Goal: Transaction & Acquisition: Purchase product/service

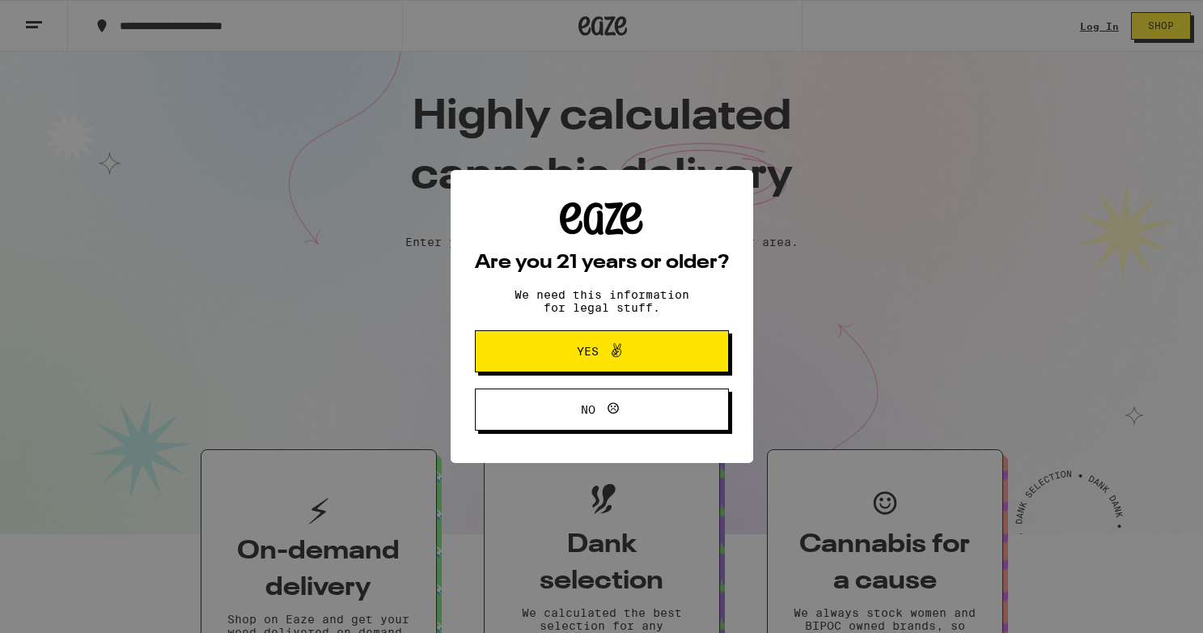
click at [549, 365] on button "Yes" at bounding box center [602, 351] width 254 height 42
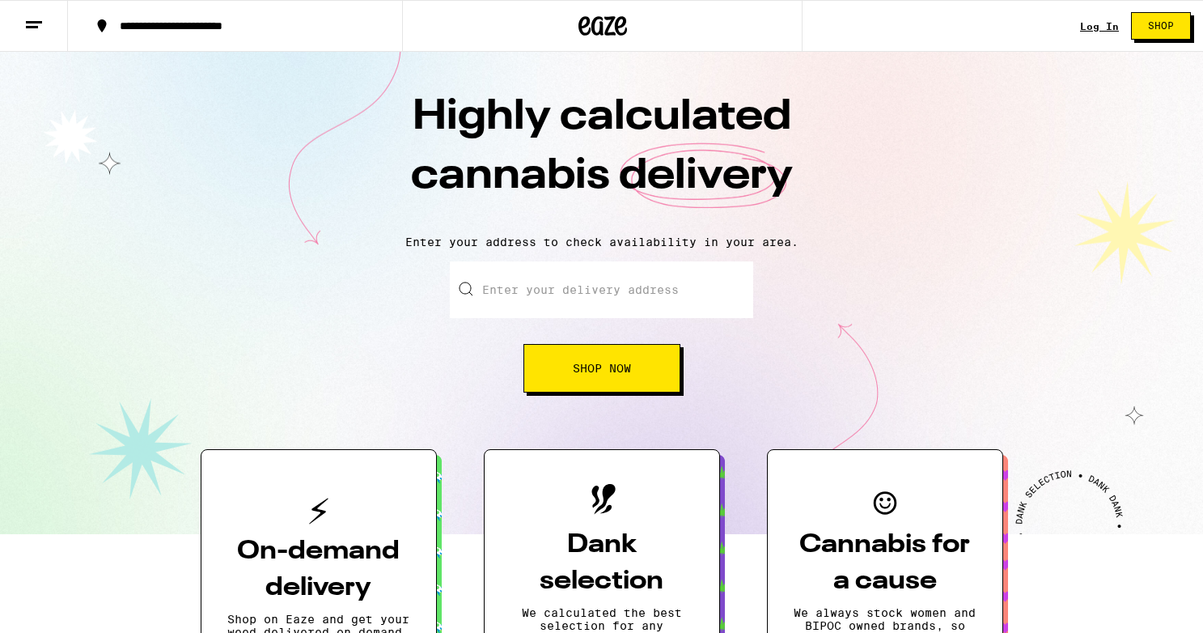
click at [590, 273] on input "Enter your delivery address" at bounding box center [601, 289] width 303 height 57
type input "[STREET_ADDRESS][PERSON_NAME]"
type input "apt 420"
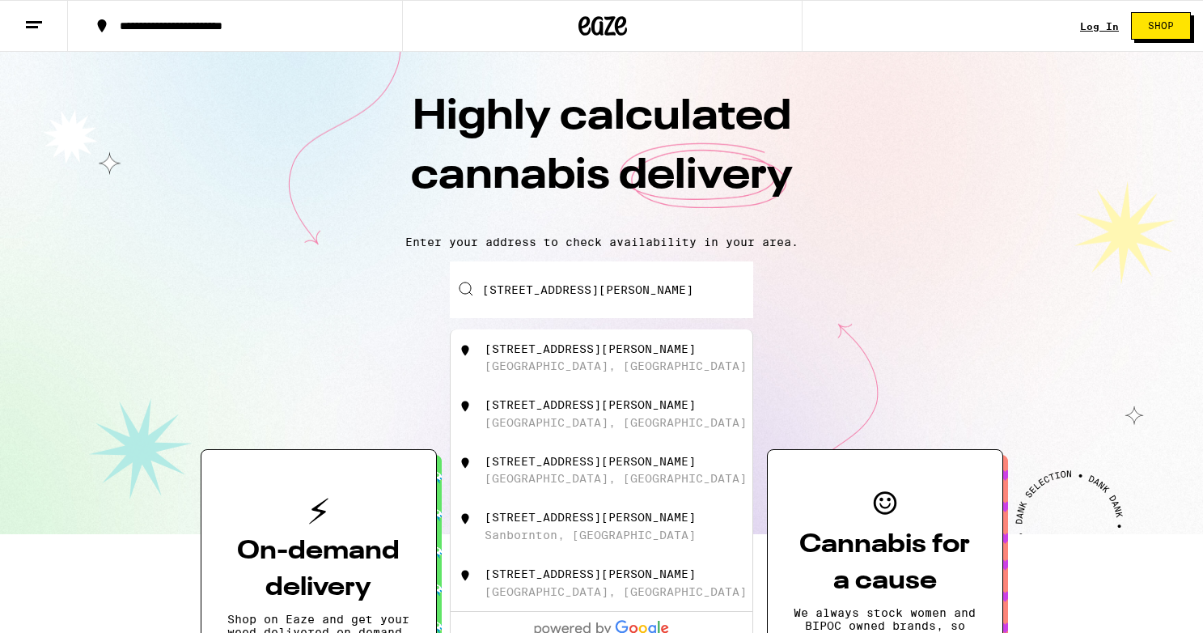
click at [558, 372] on div "[GEOGRAPHIC_DATA], [GEOGRAPHIC_DATA]" at bounding box center [616, 365] width 262 height 13
type input "[STREET_ADDRESS][PERSON_NAME]"
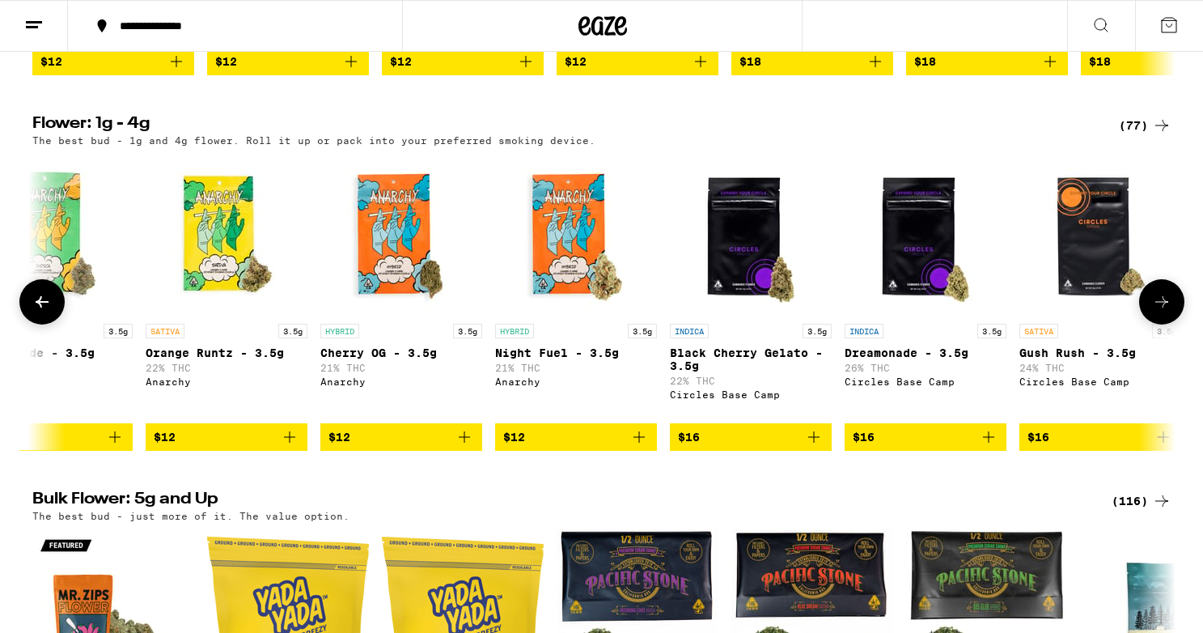
scroll to position [0, 541]
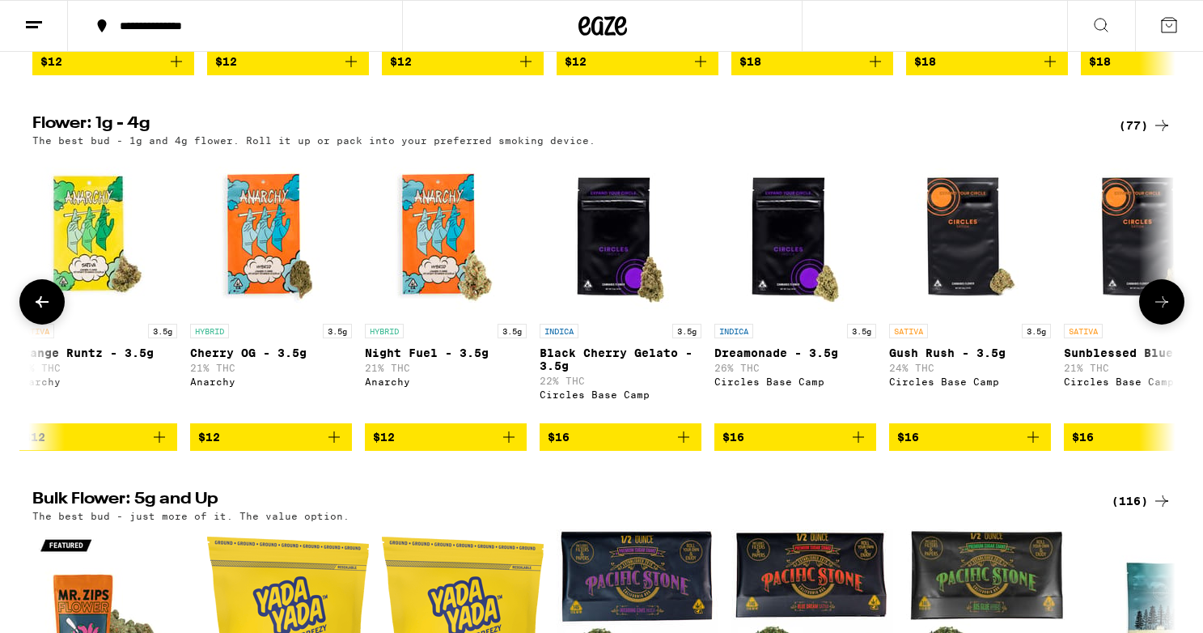
click at [691, 447] on icon "Add to bag" at bounding box center [683, 436] width 19 height 19
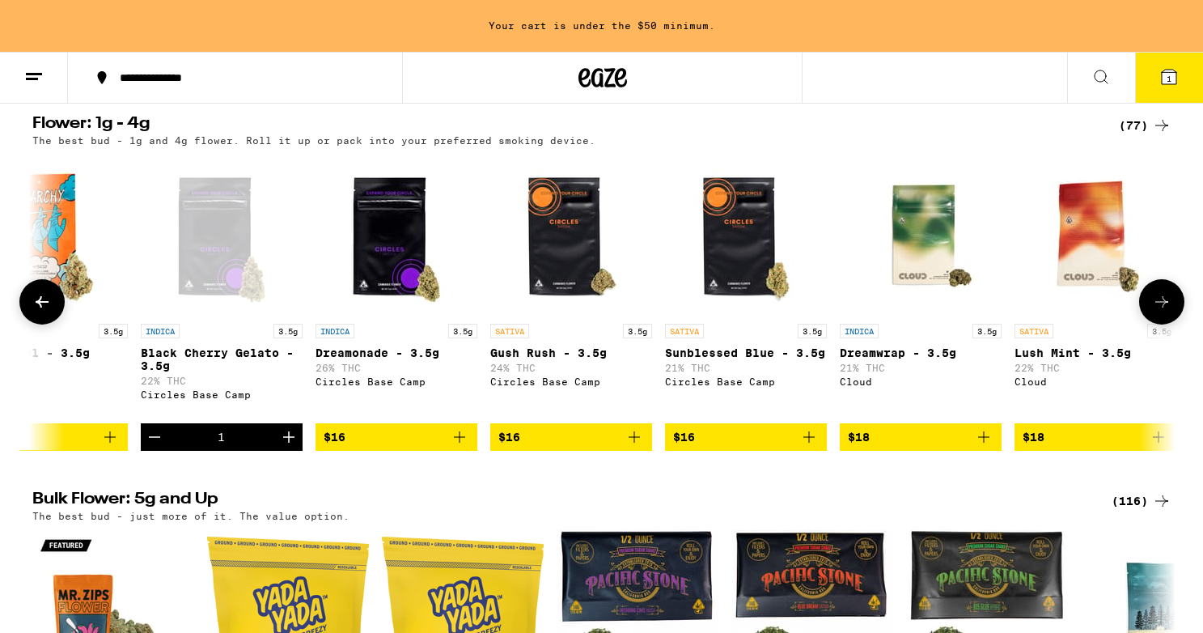
scroll to position [0, 933]
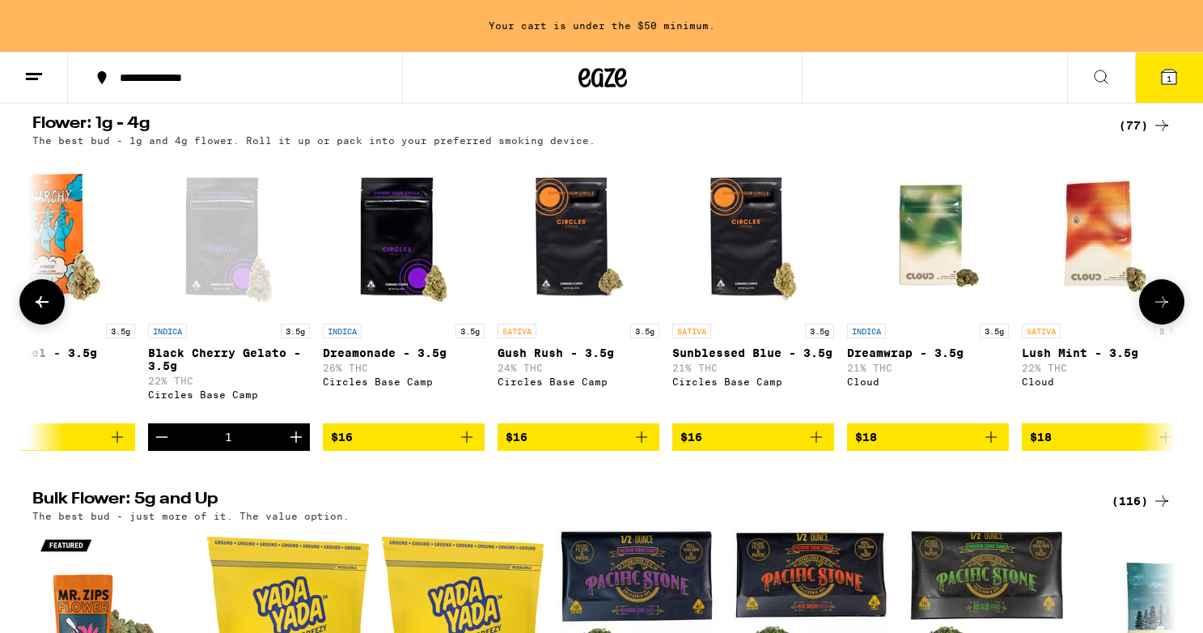
click at [644, 447] on icon "Add to bag" at bounding box center [641, 436] width 19 height 19
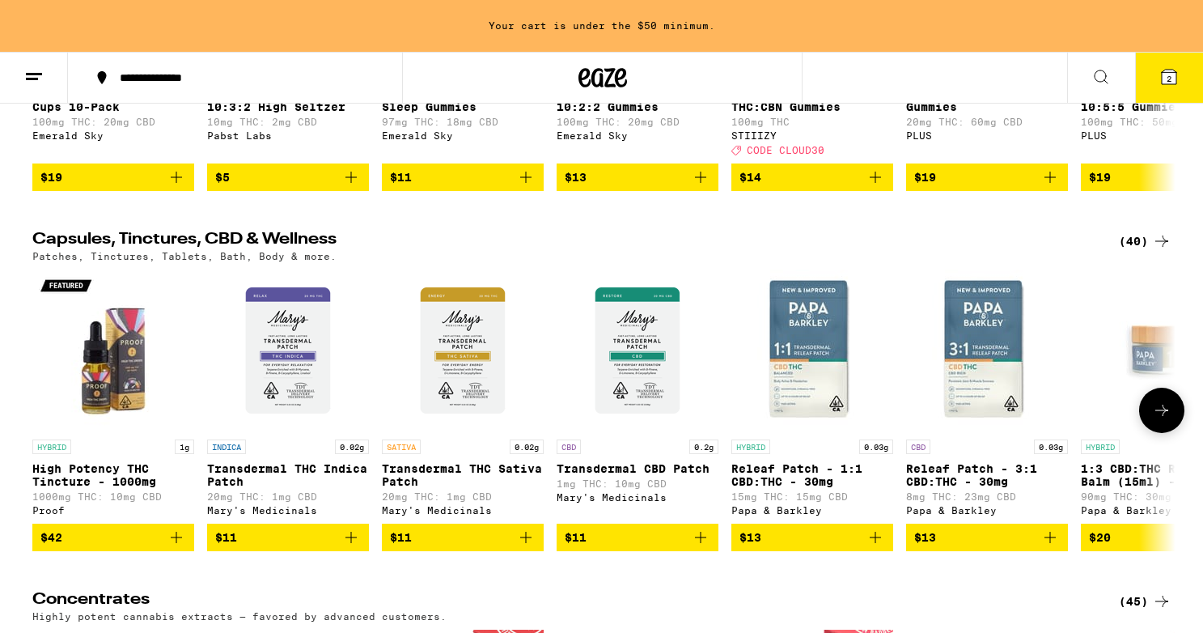
scroll to position [0, 8]
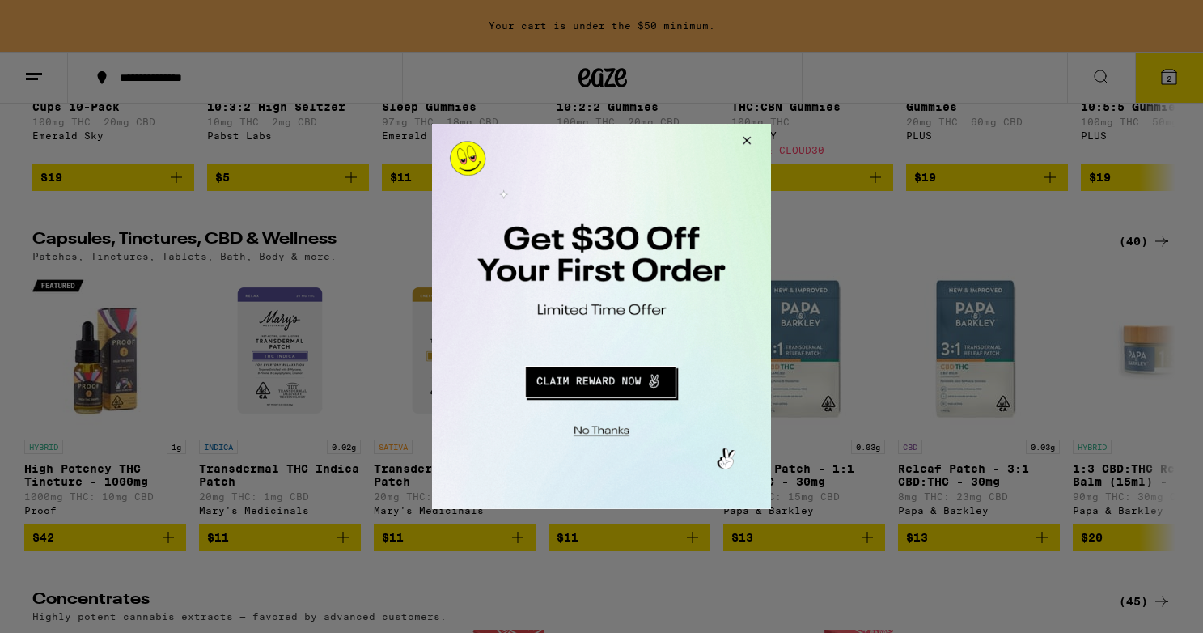
click at [749, 137] on button "Close Modal" at bounding box center [745, 143] width 44 height 39
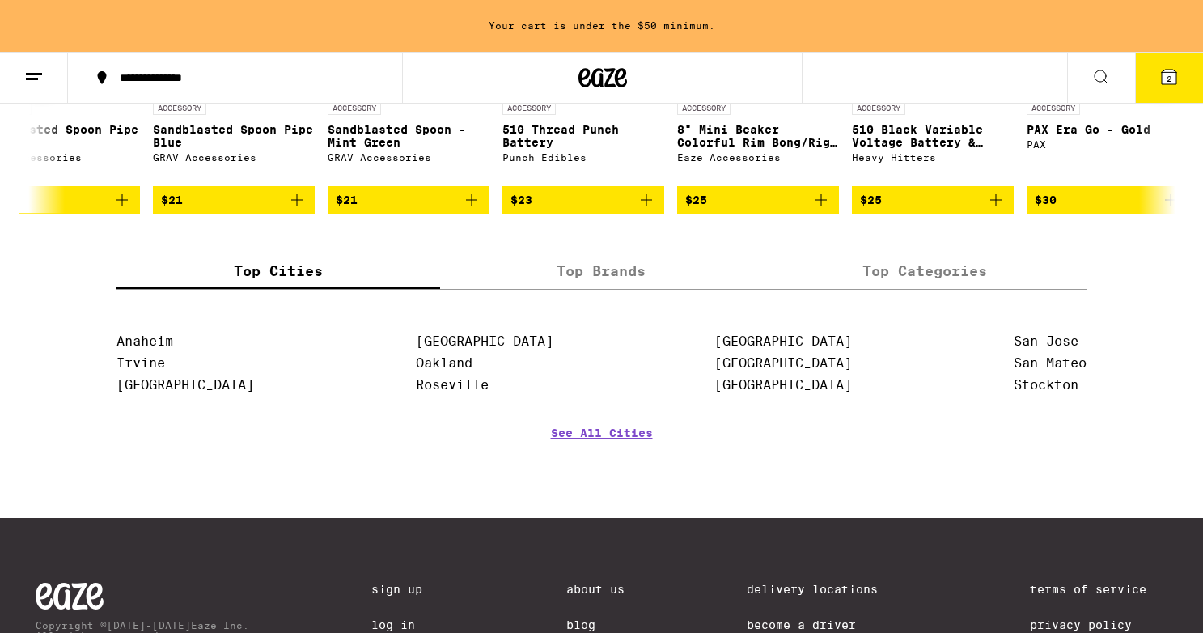
scroll to position [0, 3943]
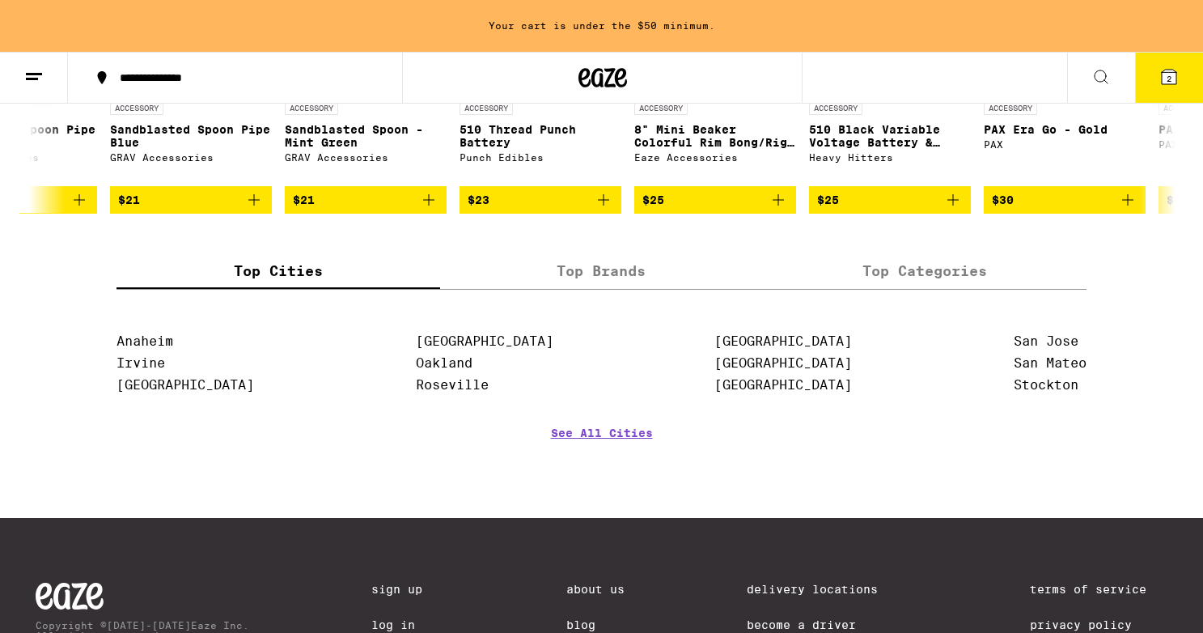
click at [779, 210] on icon "Add to bag" at bounding box center [778, 199] width 19 height 19
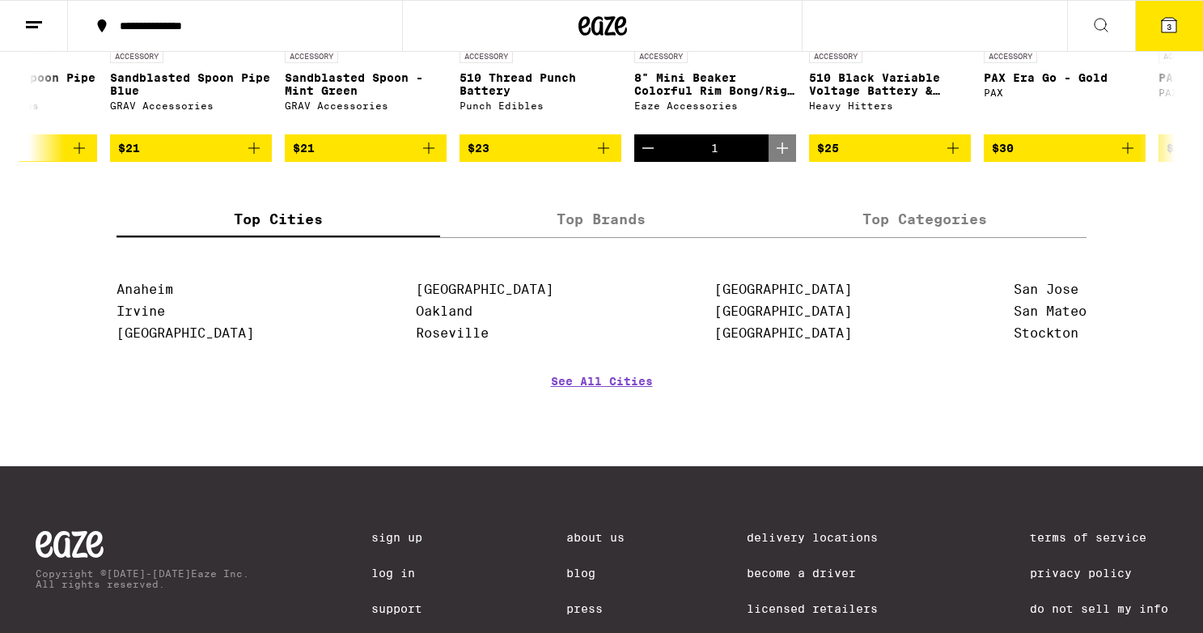
scroll to position [6945, 0]
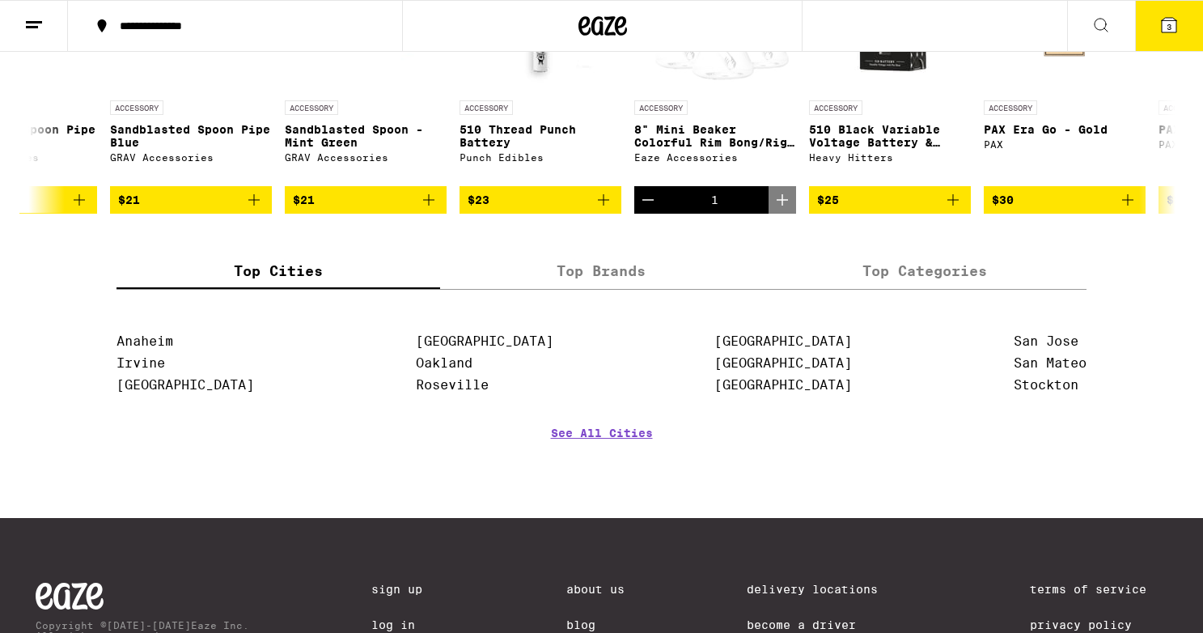
click at [1168, 19] on icon at bounding box center [1169, 25] width 15 height 15
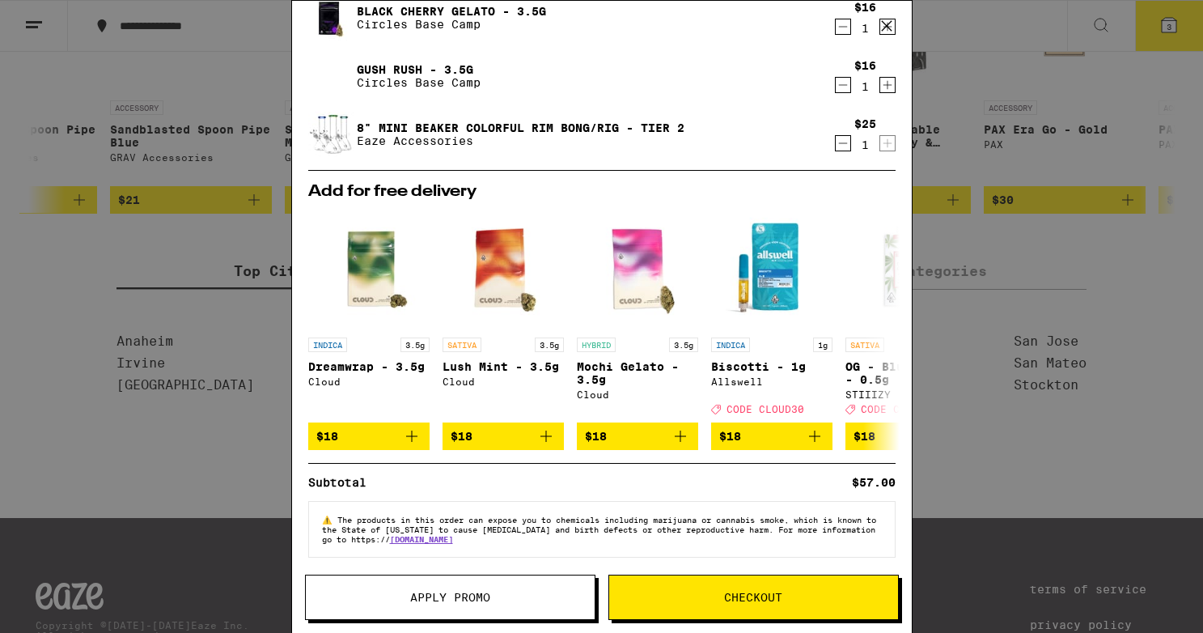
scroll to position [72, 0]
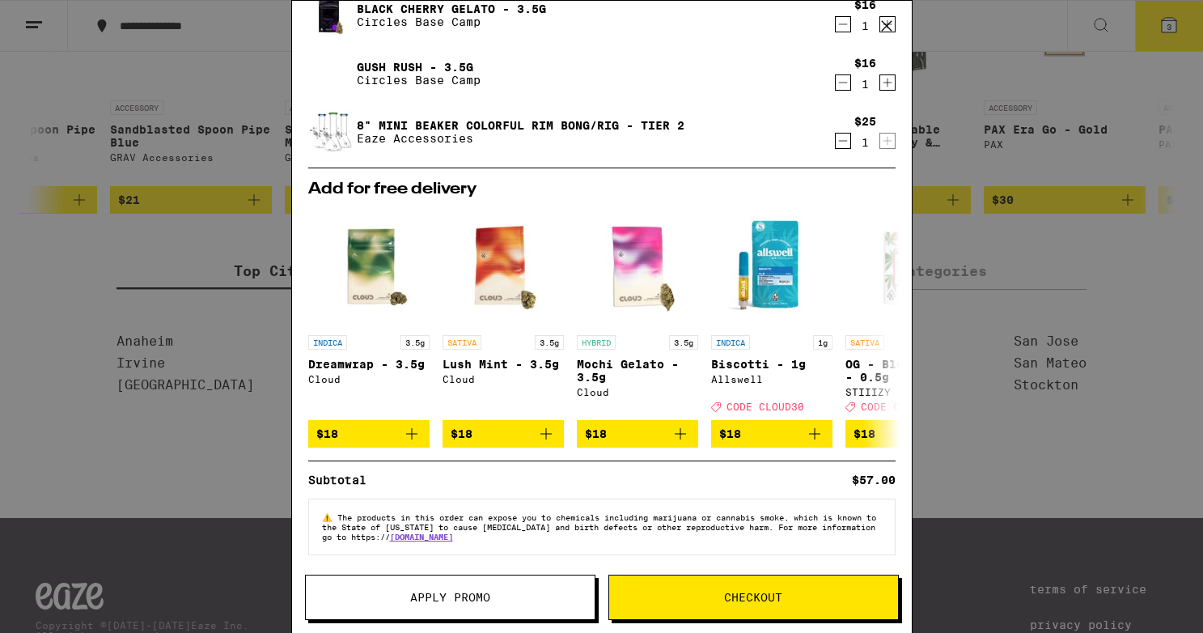
click at [890, 23] on icon at bounding box center [887, 26] width 24 height 24
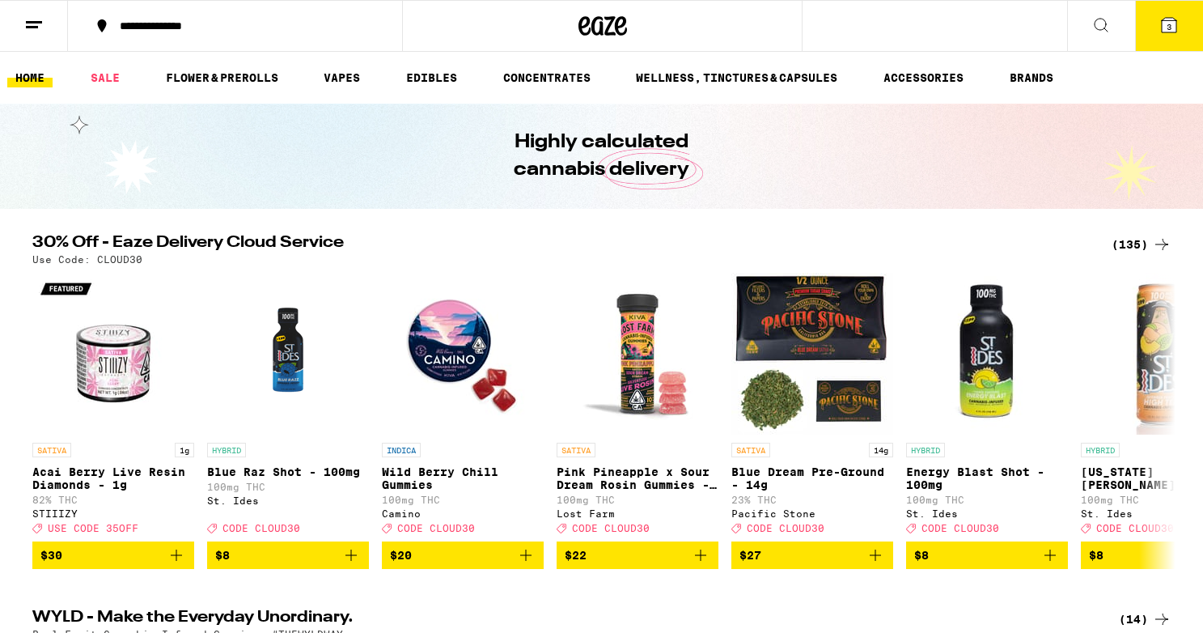
click at [42, 31] on icon at bounding box center [33, 24] width 19 height 19
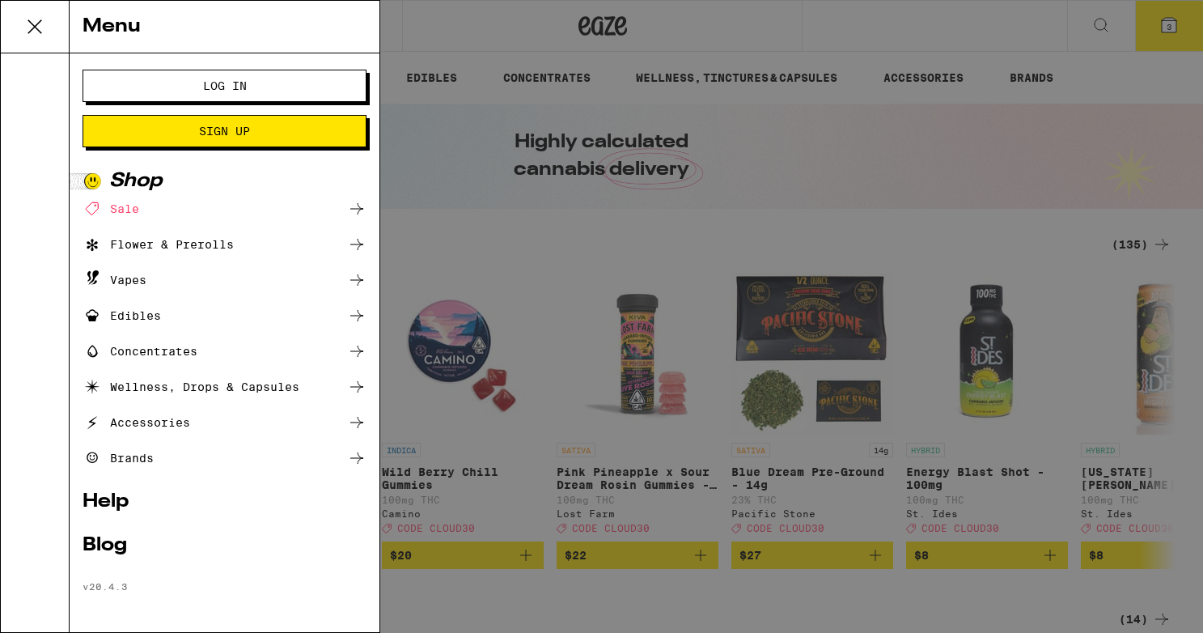
scroll to position [2, 0]
